Goal: Check status: Check status

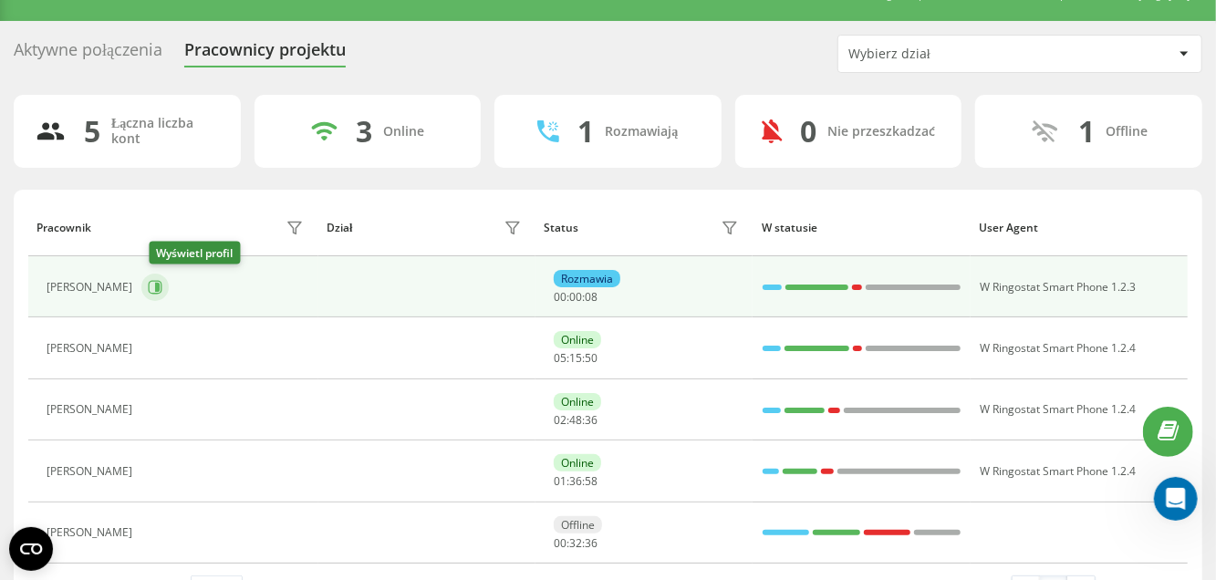
click at [165, 292] on button at bounding box center [154, 287] width 27 height 27
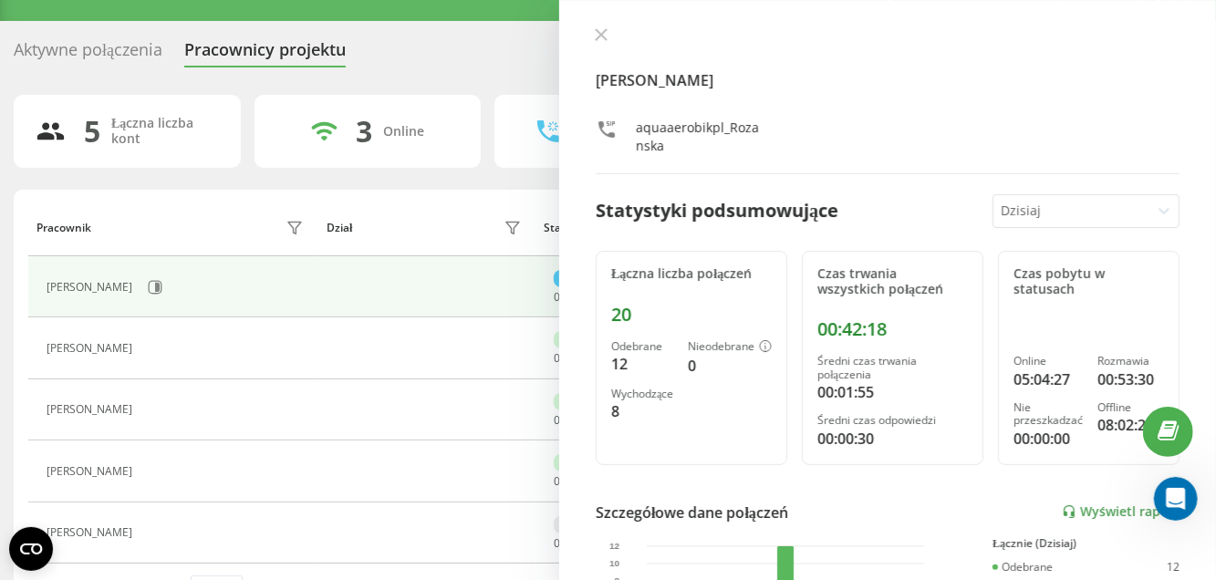
click at [588, 36] on div "[PERSON_NAME] aquaaerobikpl_Rozanska Statystyki podsumowujące [DATE] Łączna lic…" at bounding box center [887, 290] width 657 height 580
click at [604, 34] on icon at bounding box center [601, 34] width 13 height 13
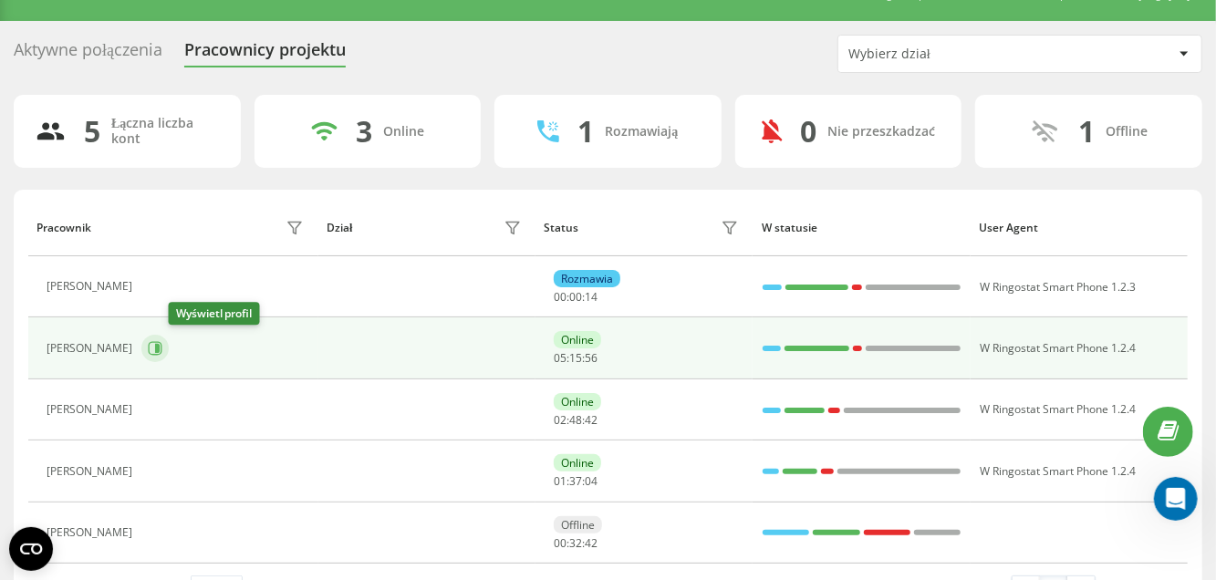
click at [162, 347] on icon at bounding box center [155, 348] width 15 height 15
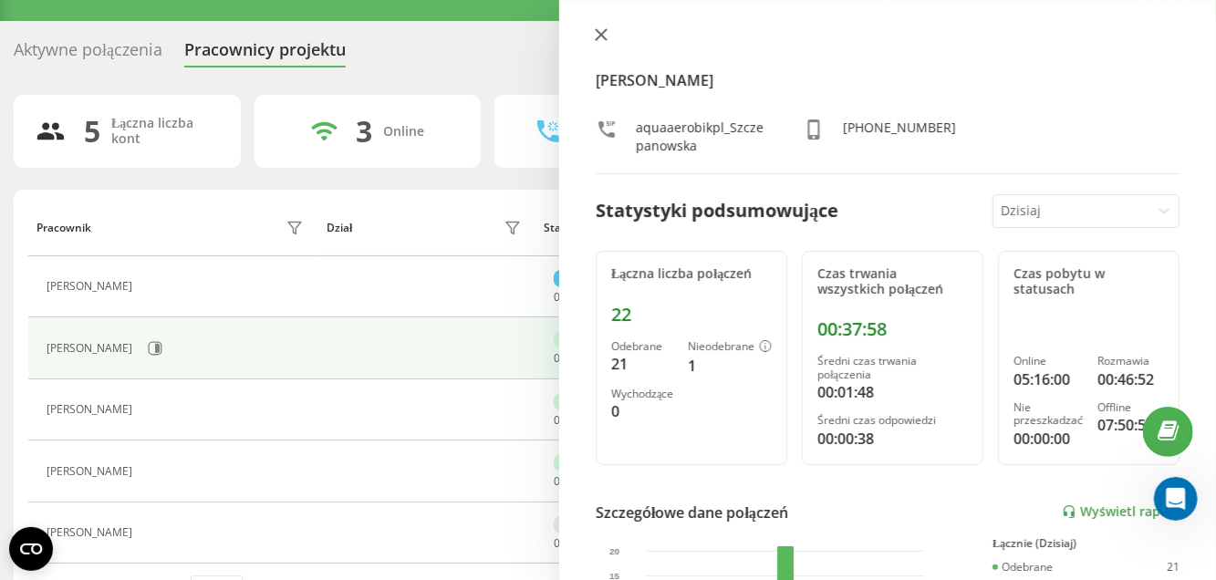
click at [605, 34] on icon at bounding box center [601, 34] width 13 height 13
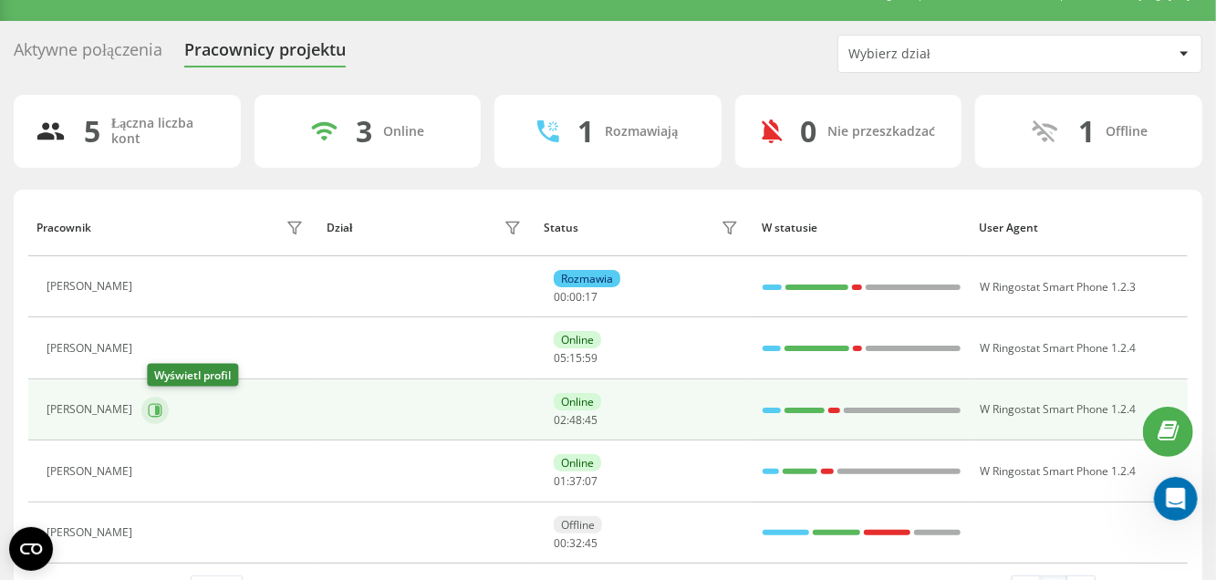
click at [162, 411] on icon at bounding box center [155, 410] width 15 height 15
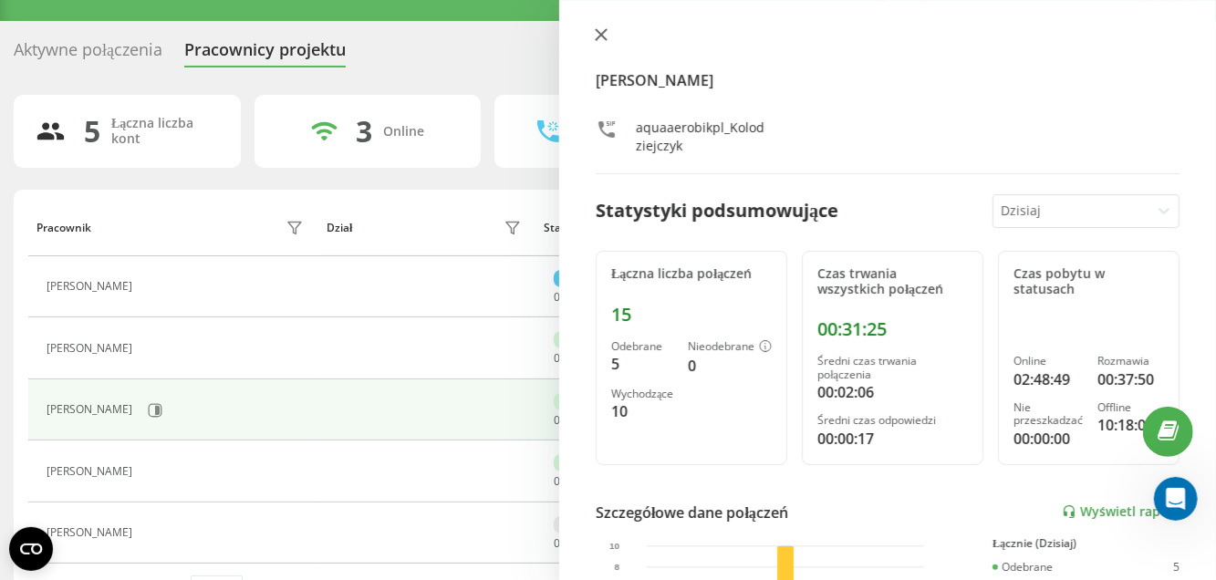
click at [597, 34] on icon at bounding box center [601, 34] width 13 height 13
